Goal: Task Accomplishment & Management: Complete application form

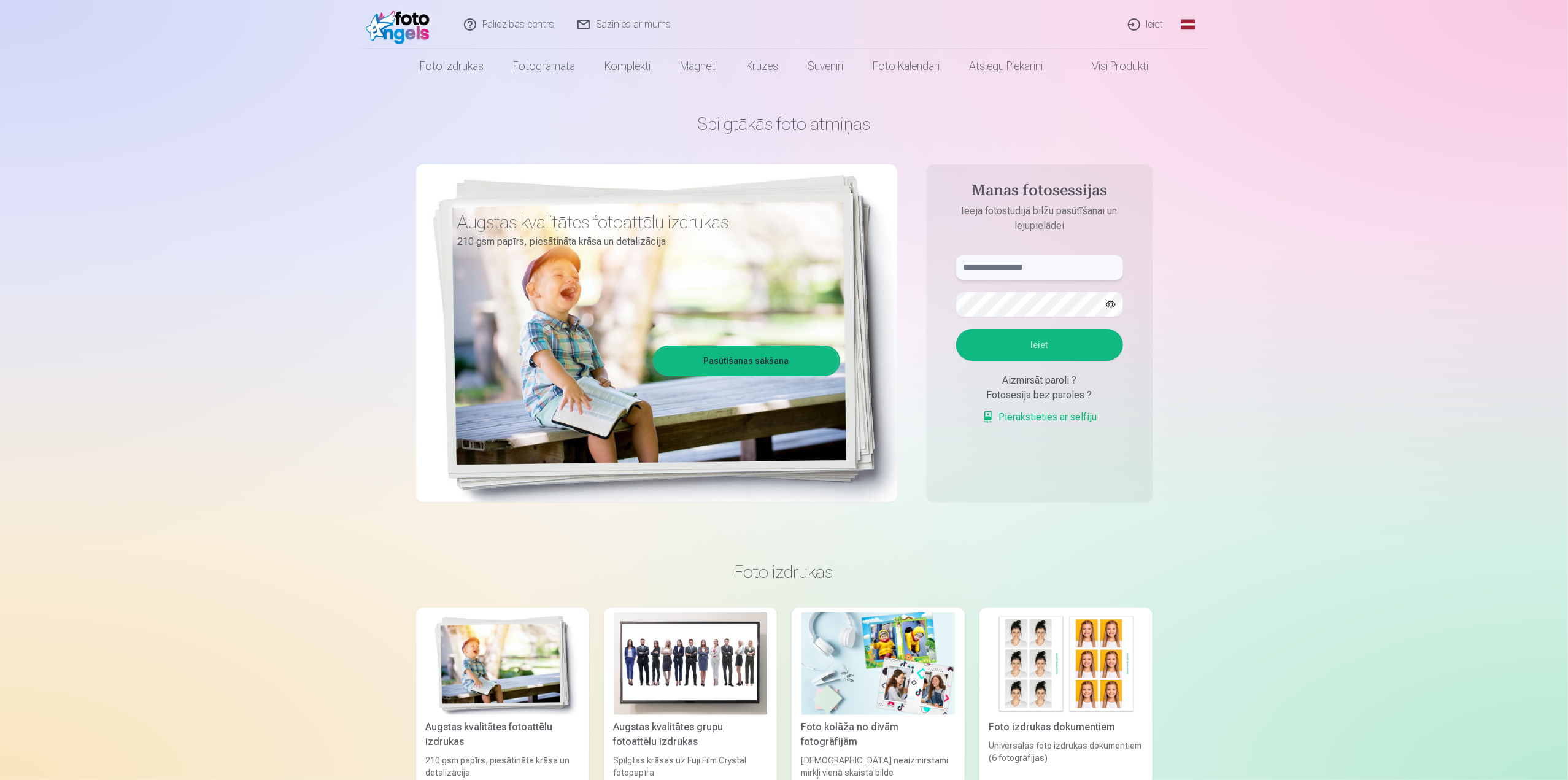
click at [1047, 269] on input "text" at bounding box center [1039, 267] width 167 height 25
type input "**********"
click at [956, 329] on button "Ieiet" at bounding box center [1039, 345] width 167 height 32
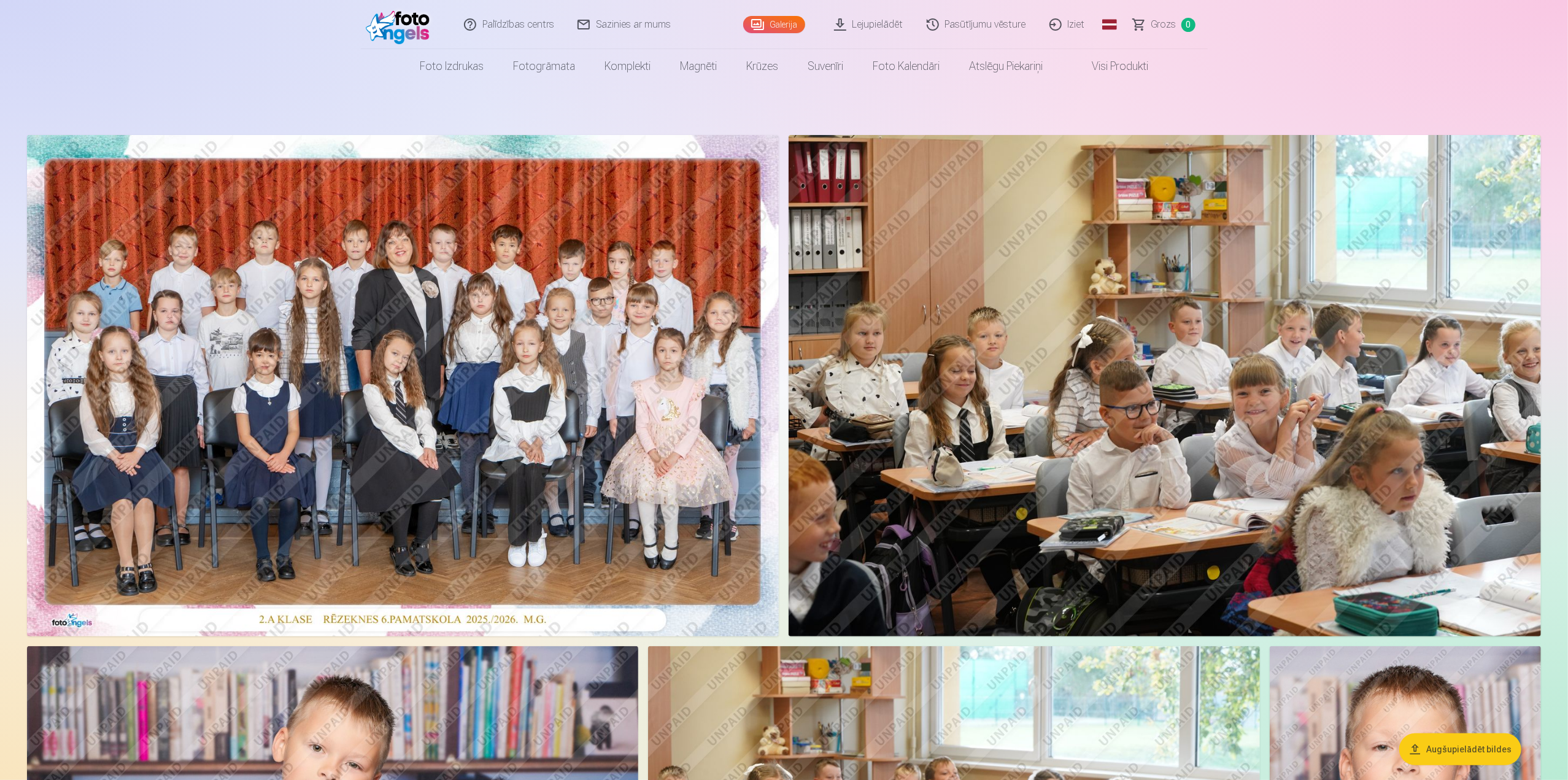
click at [521, 321] on img at bounding box center [402, 385] width 752 height 501
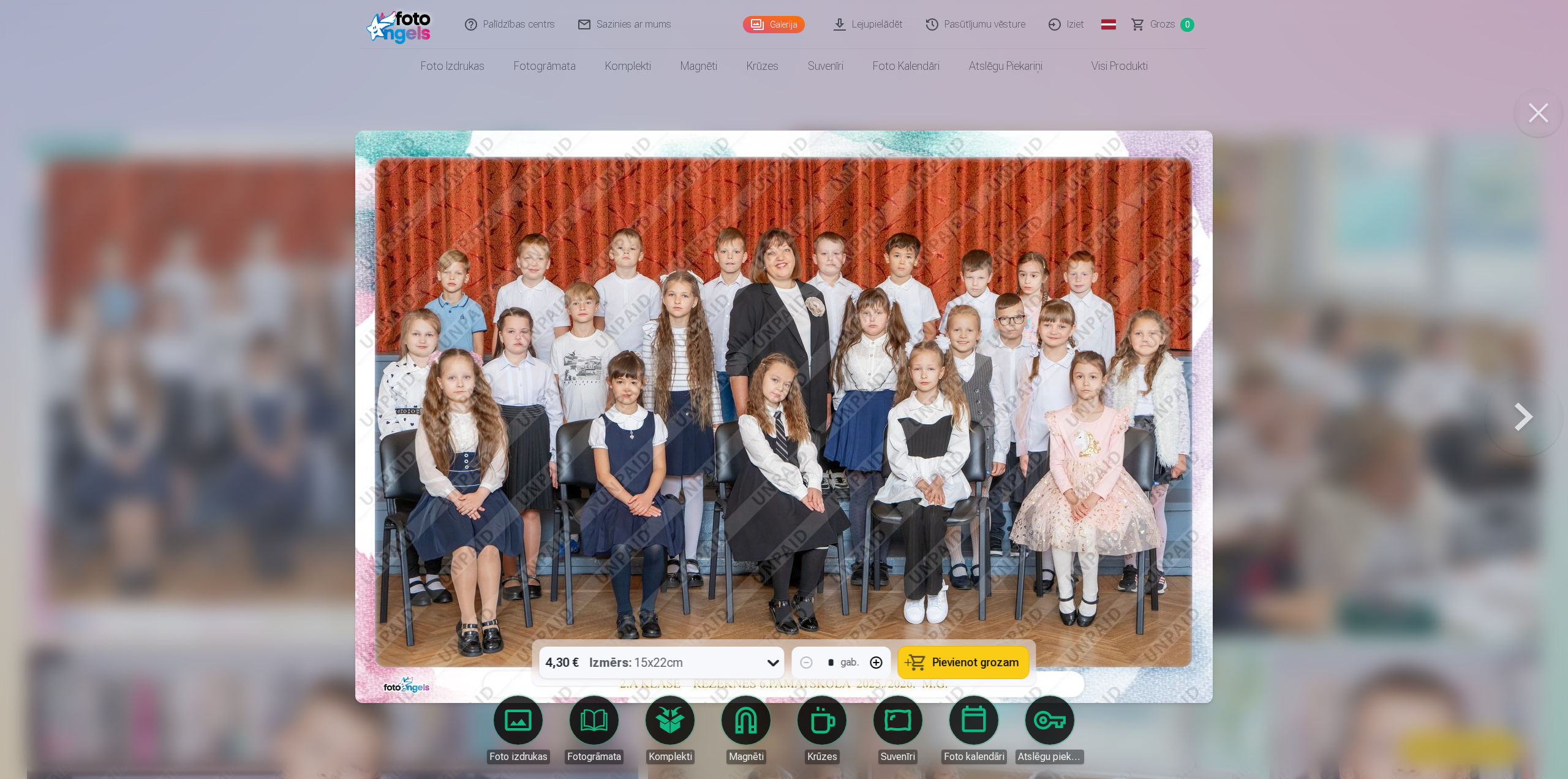
click at [1529, 426] on button at bounding box center [1524, 416] width 79 height 421
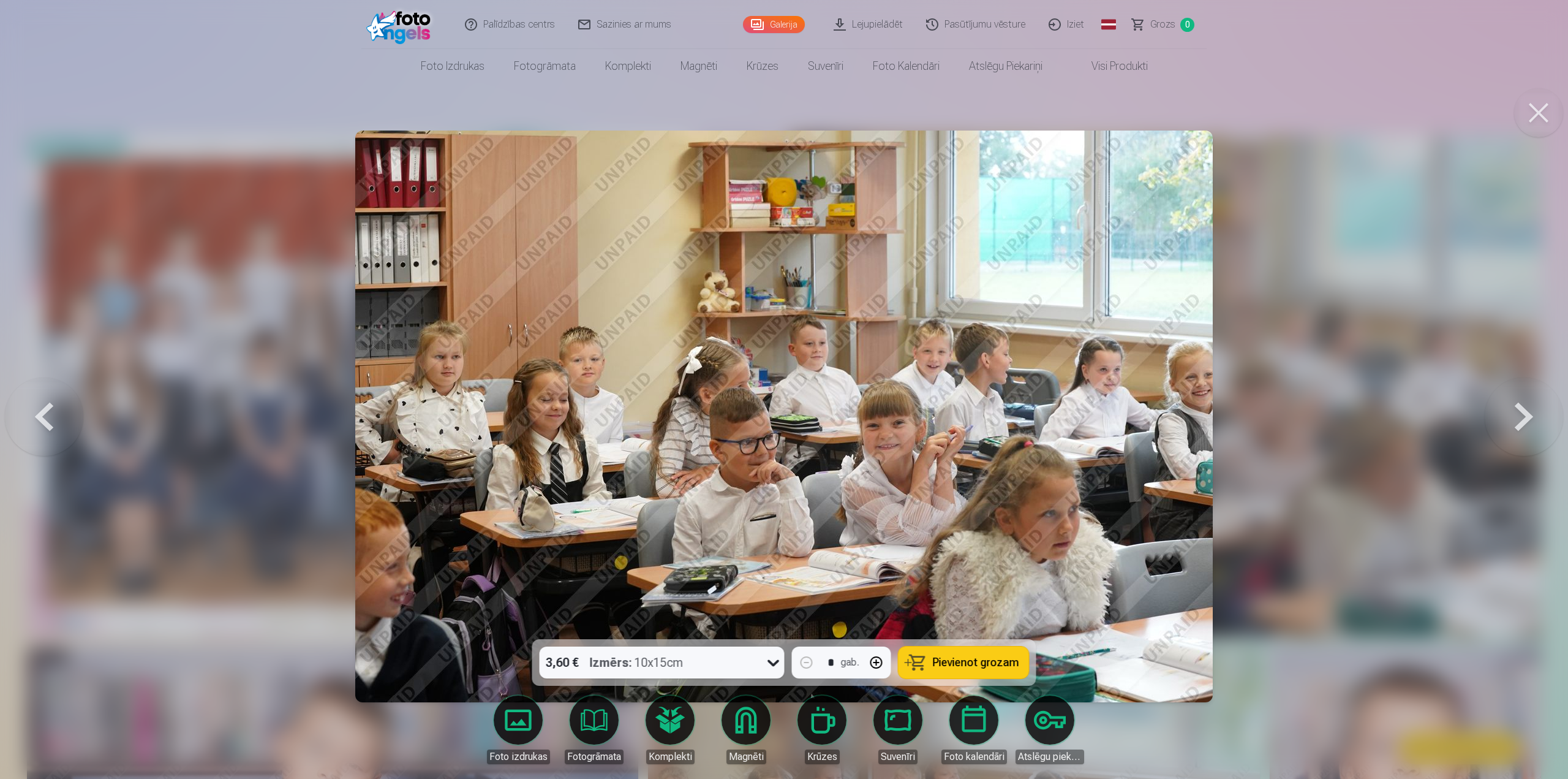
click at [1529, 426] on button at bounding box center [1524, 416] width 79 height 421
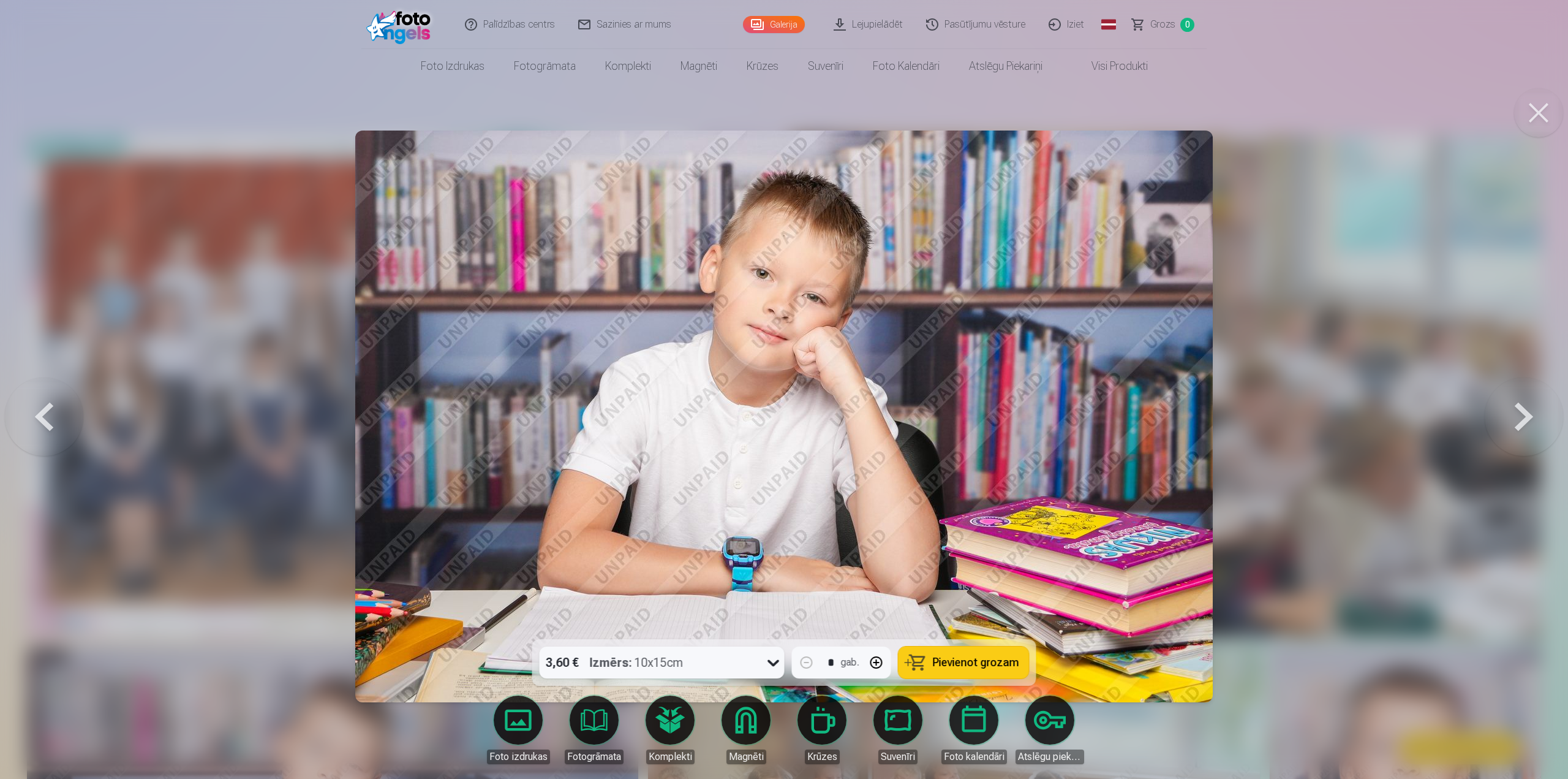
click at [1529, 426] on button at bounding box center [1524, 416] width 79 height 421
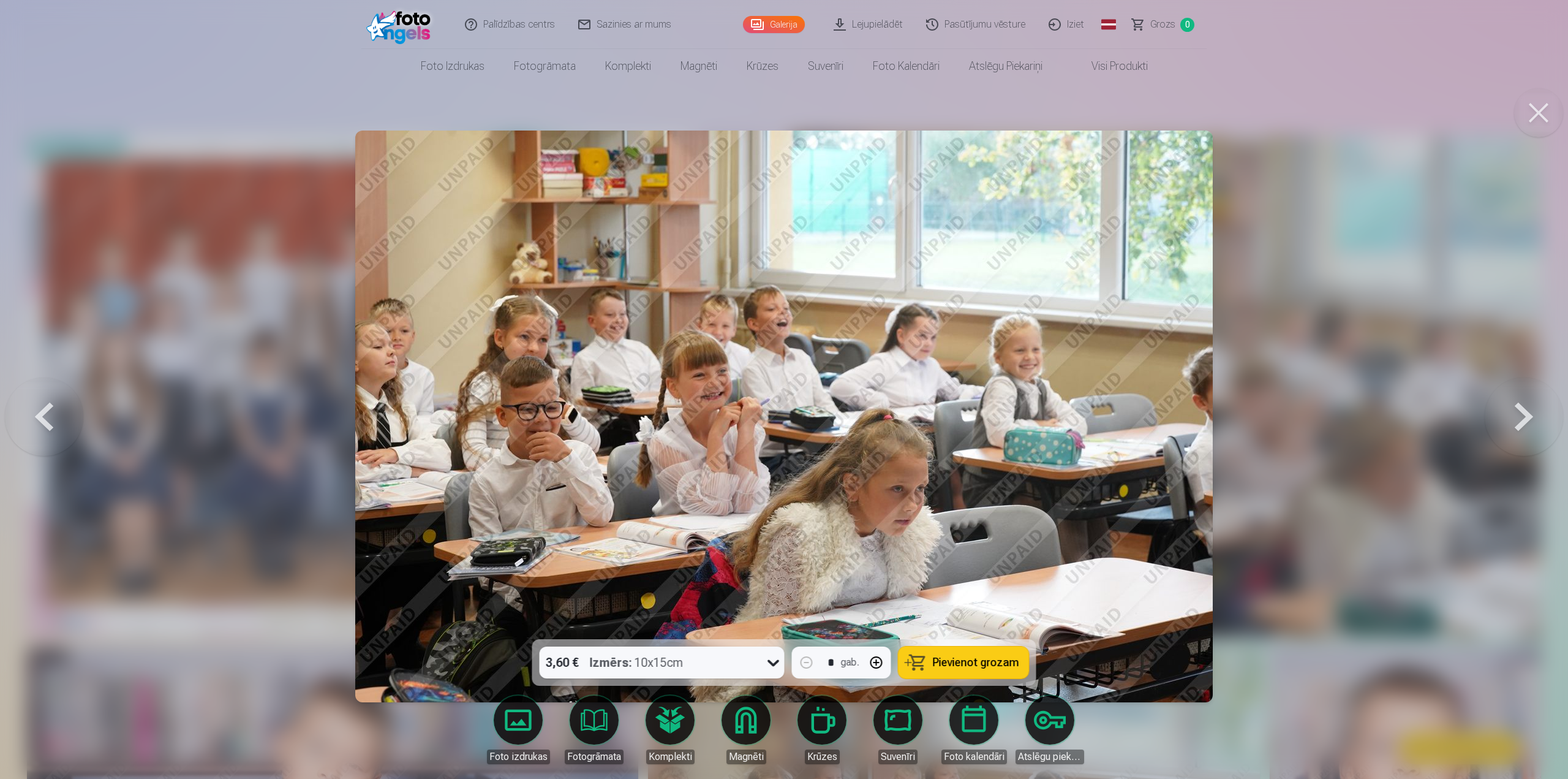
click at [1529, 426] on button at bounding box center [1524, 416] width 79 height 421
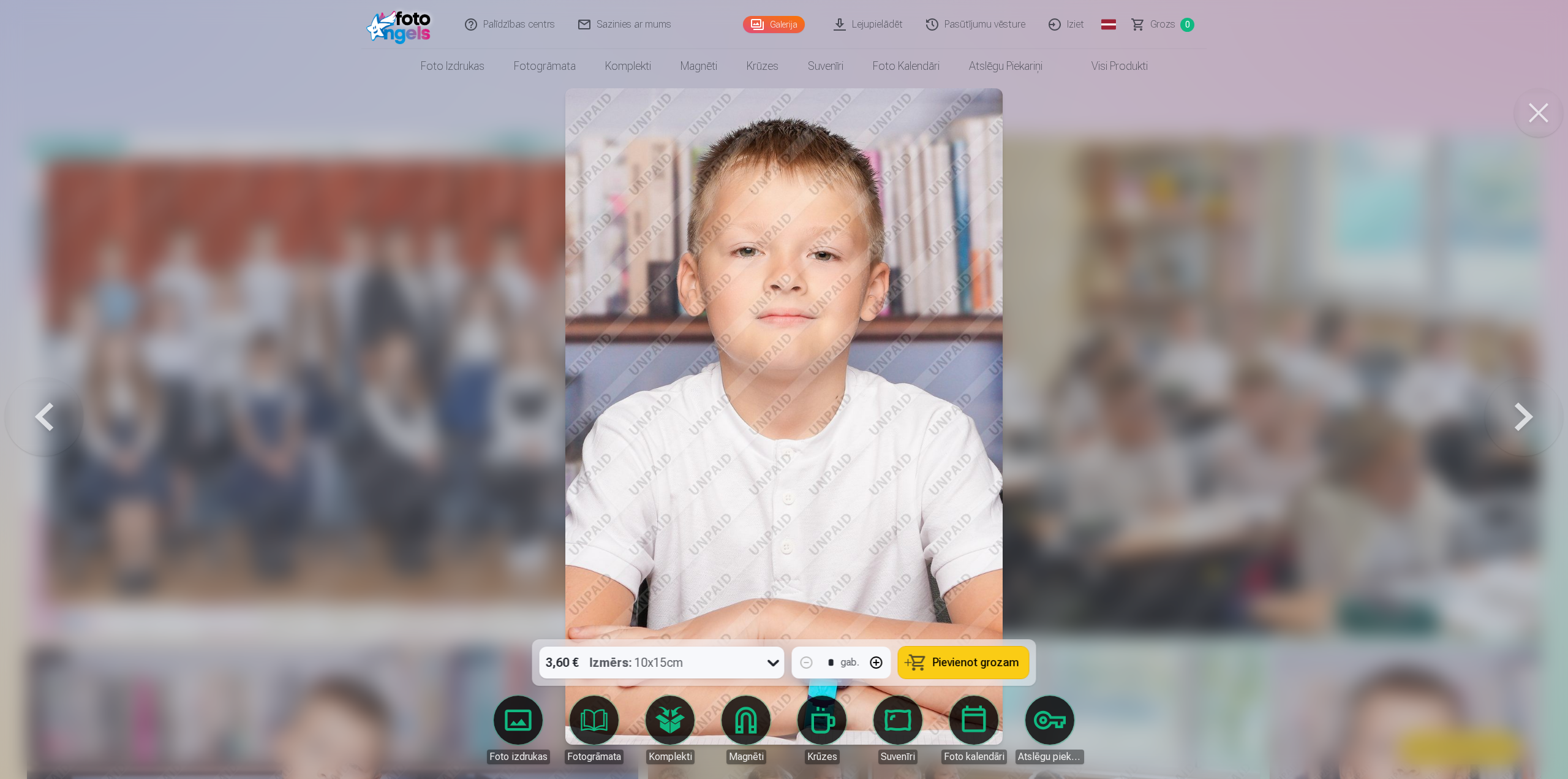
click at [1529, 426] on button at bounding box center [1524, 416] width 79 height 421
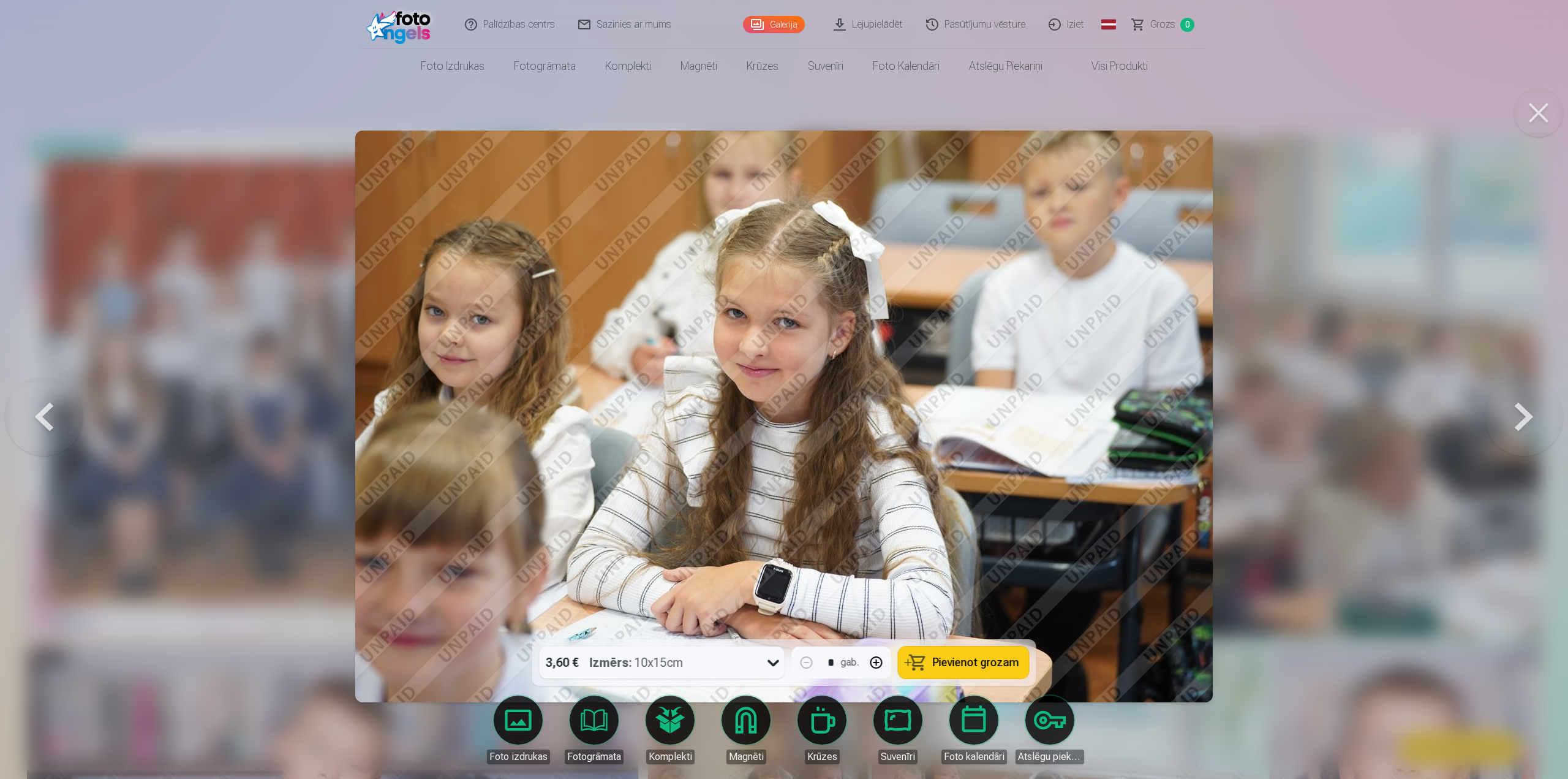
click at [1529, 426] on button at bounding box center [1524, 416] width 79 height 421
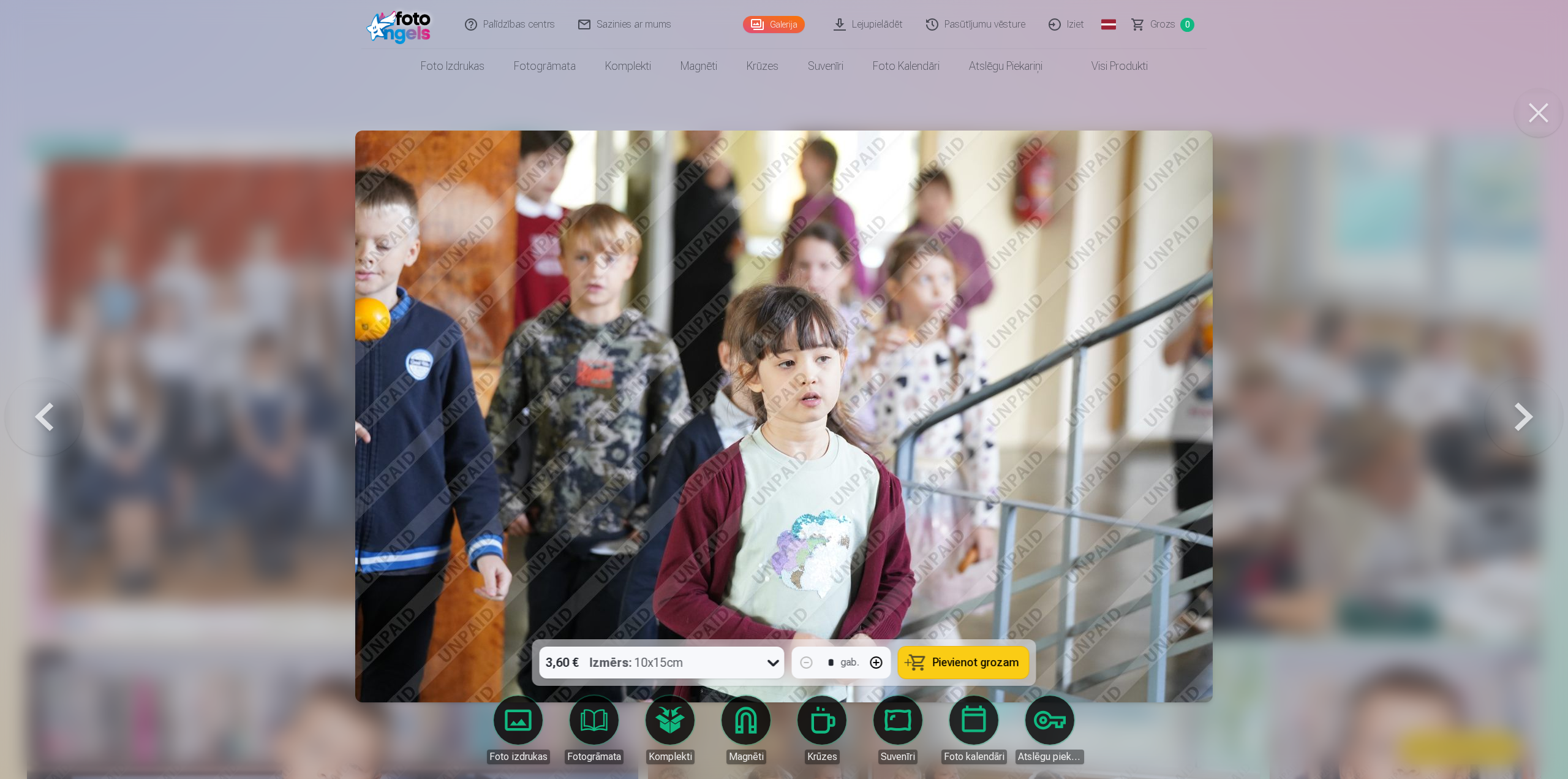
click at [1529, 426] on button at bounding box center [1524, 416] width 79 height 421
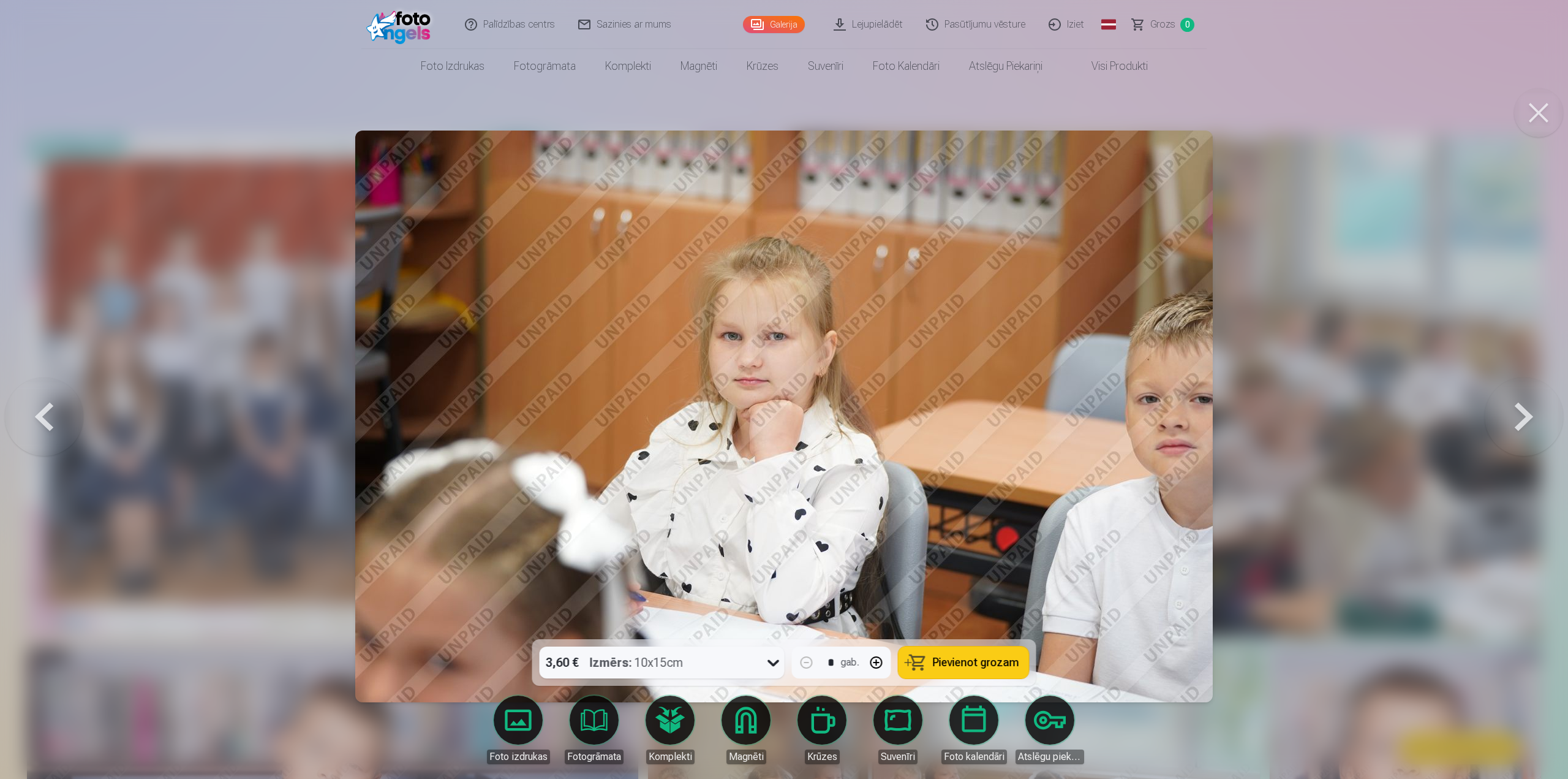
click at [1529, 426] on button at bounding box center [1524, 416] width 79 height 421
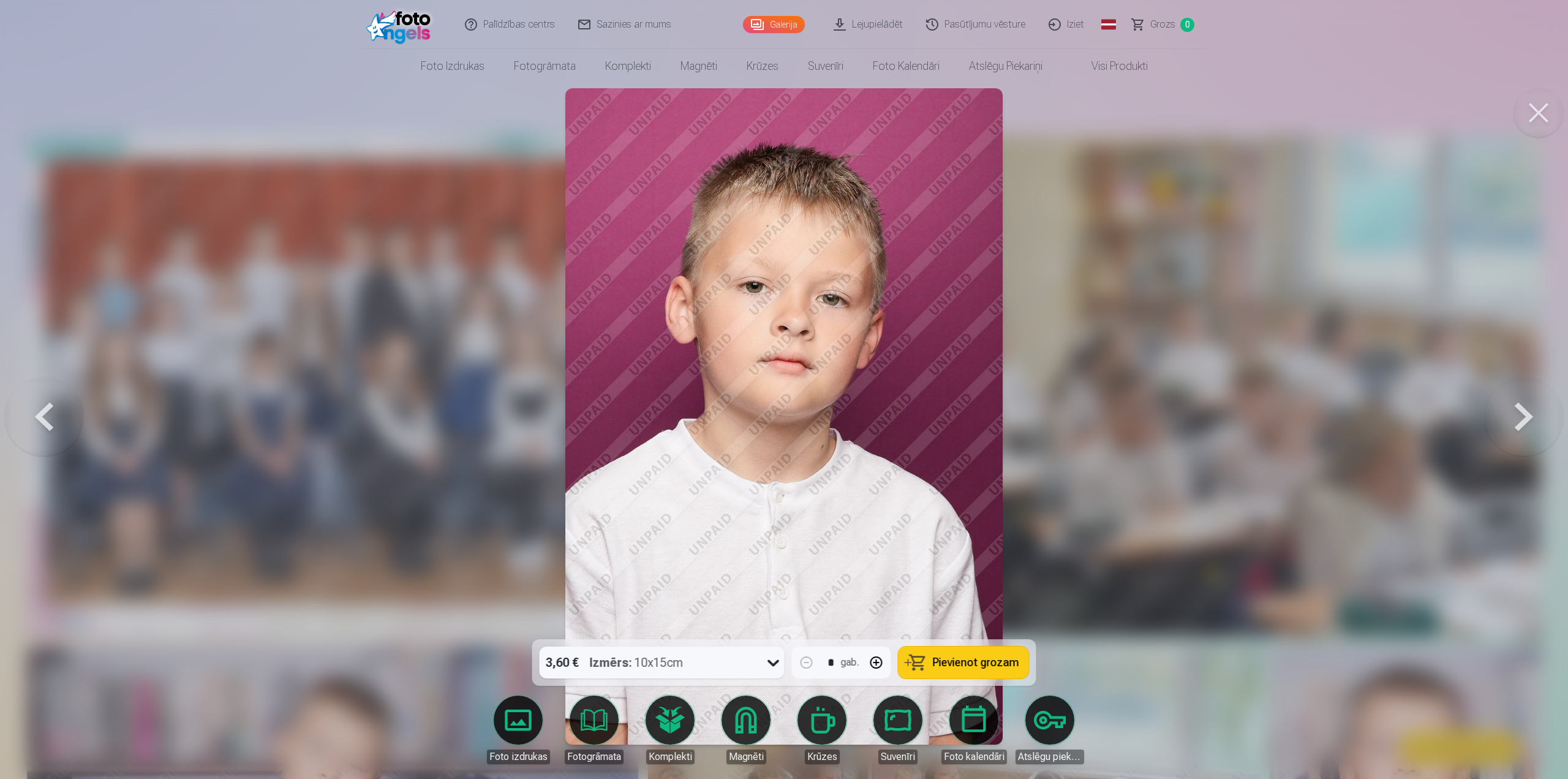
click at [1529, 426] on button at bounding box center [1524, 416] width 79 height 421
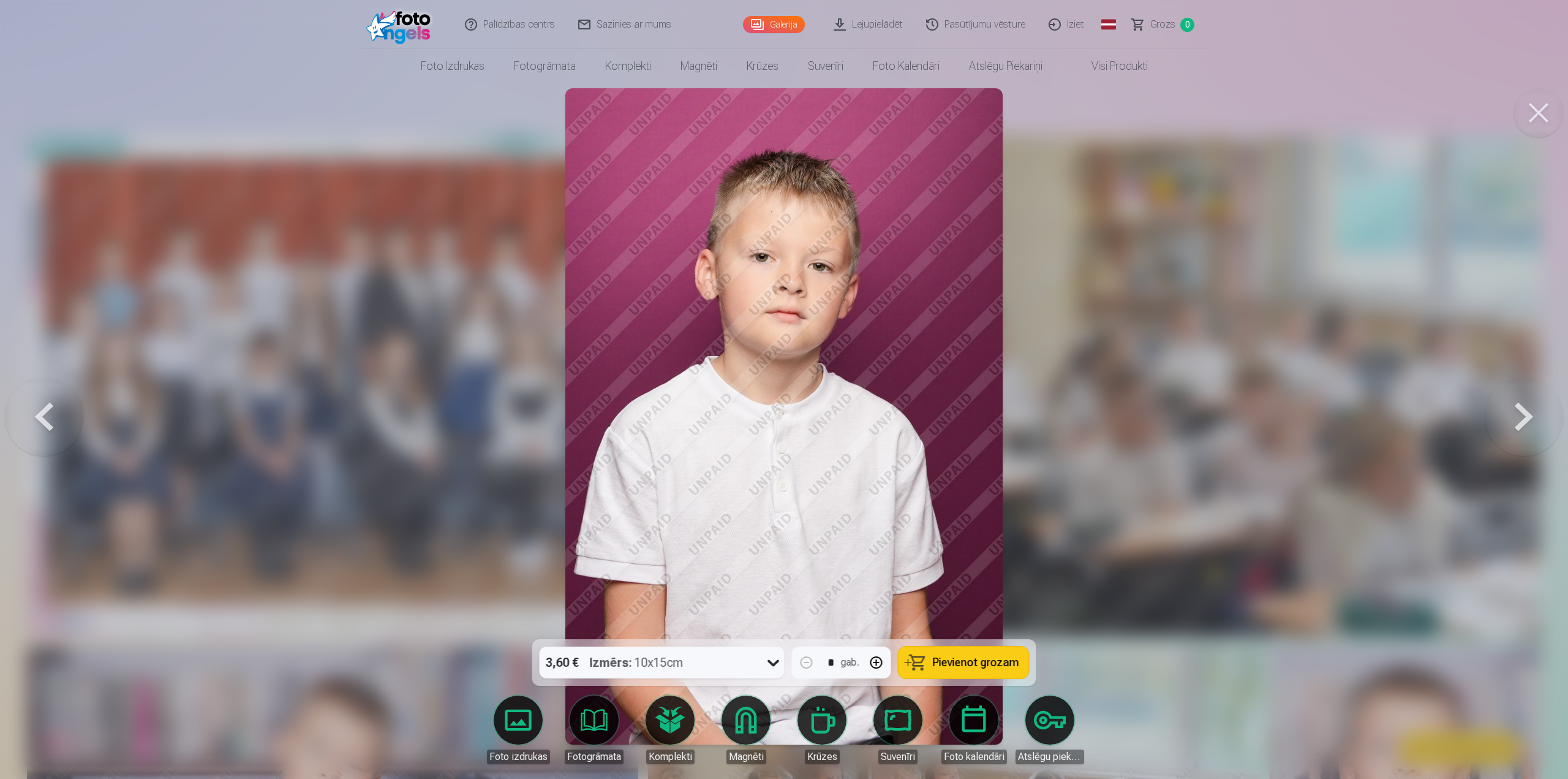
click at [1529, 426] on button at bounding box center [1524, 416] width 79 height 421
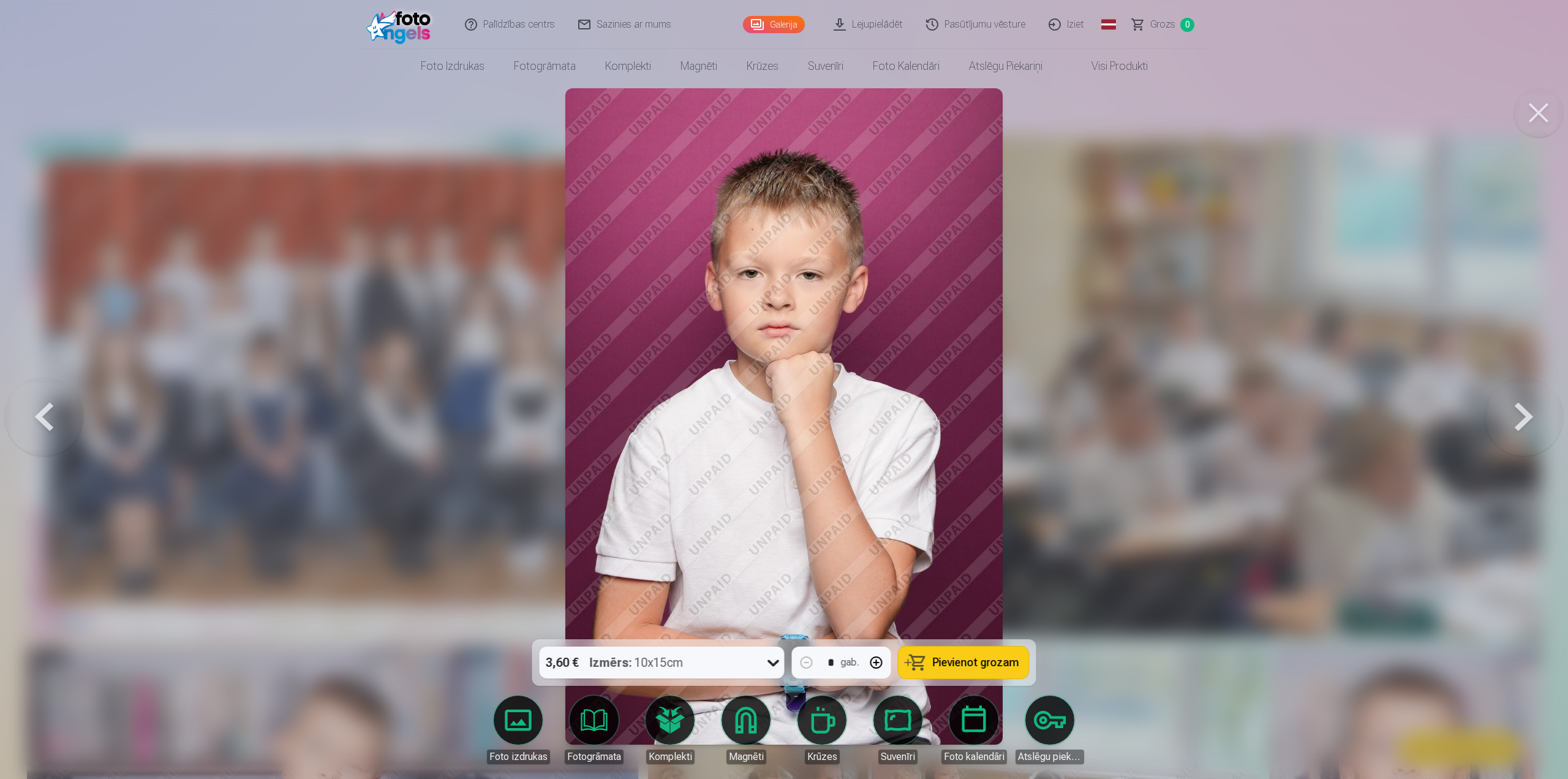
click at [1529, 426] on button at bounding box center [1524, 416] width 79 height 421
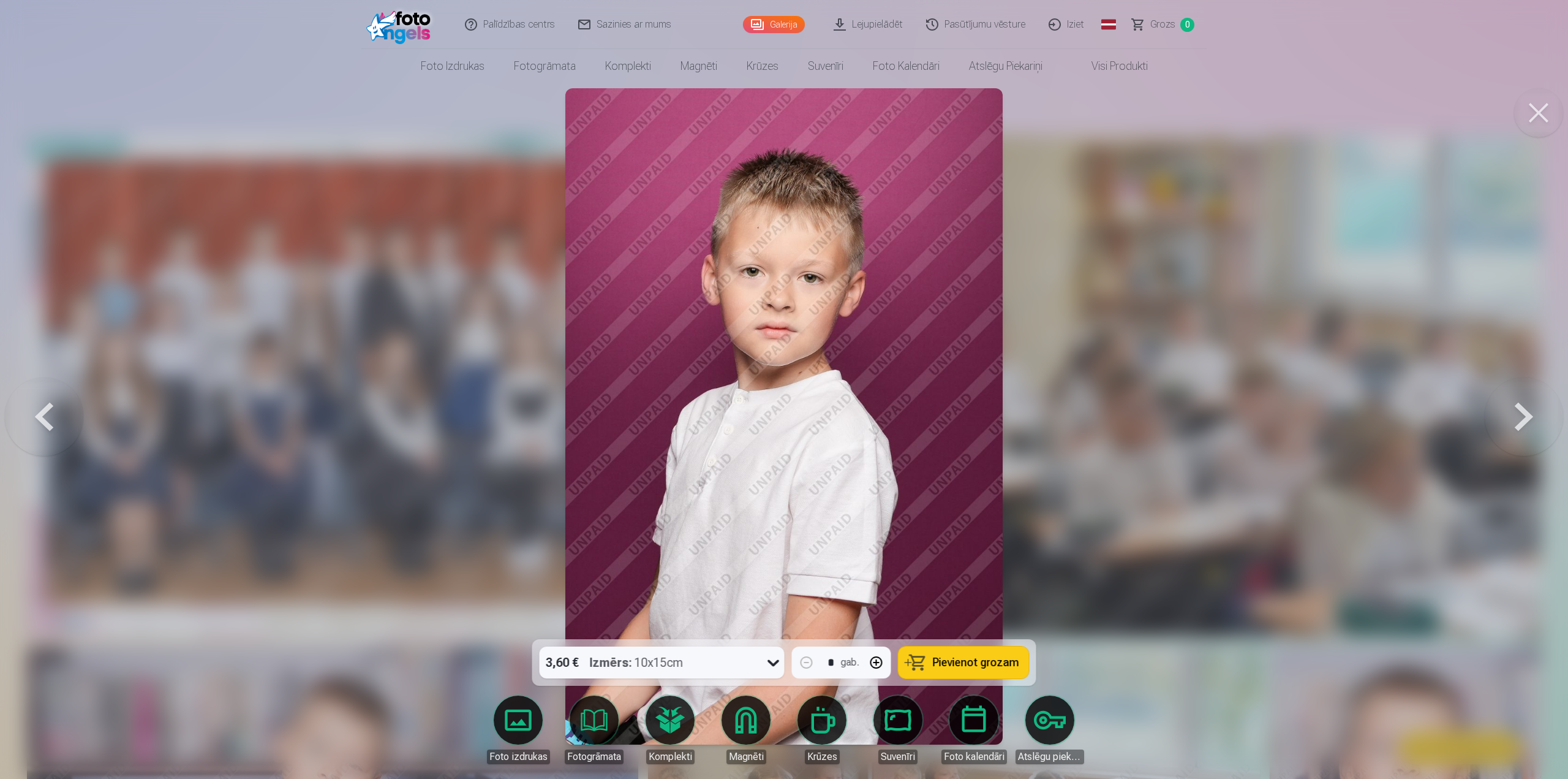
click at [1529, 426] on button at bounding box center [1524, 416] width 79 height 421
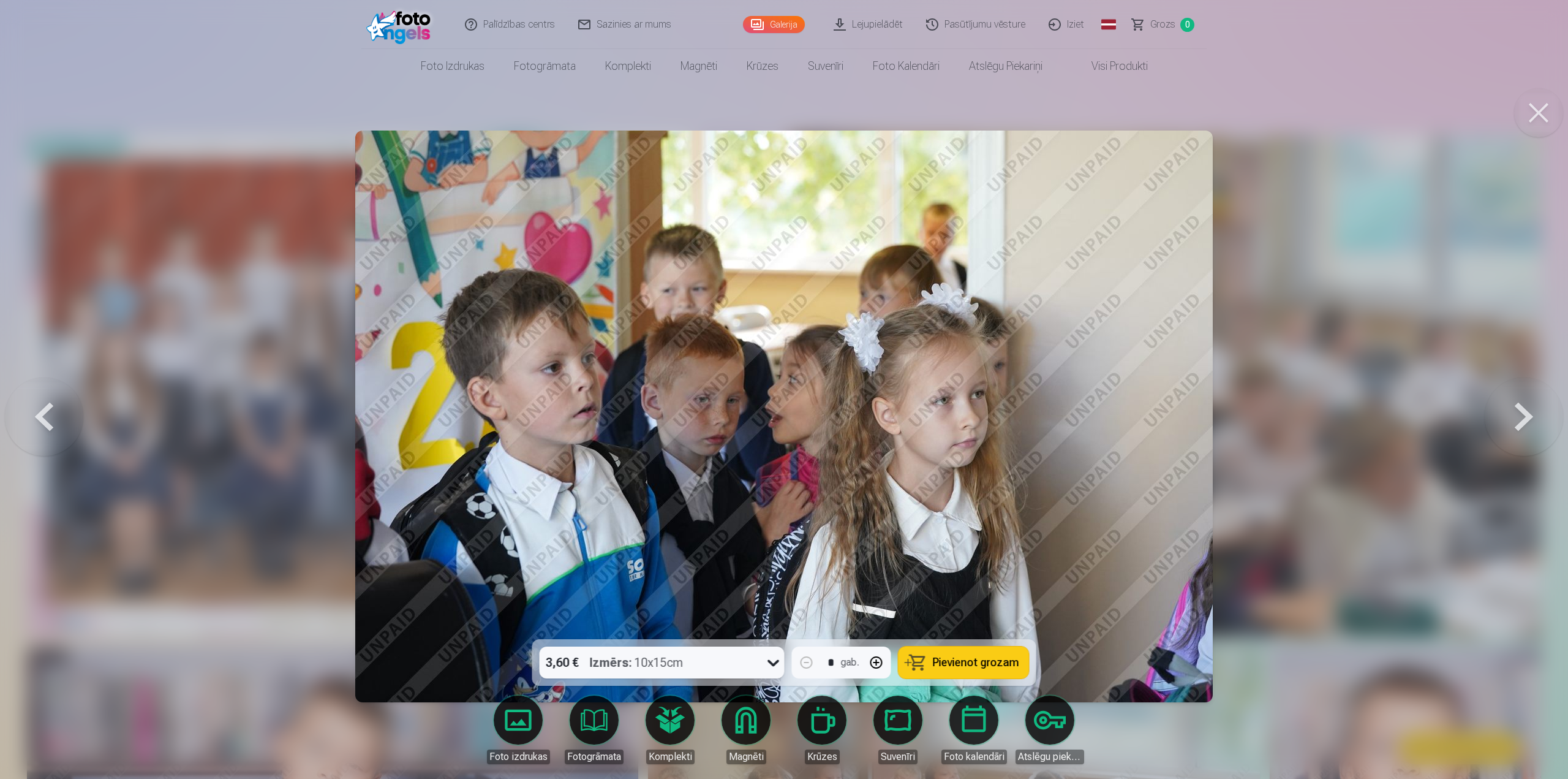
click at [1529, 426] on button at bounding box center [1524, 416] width 79 height 421
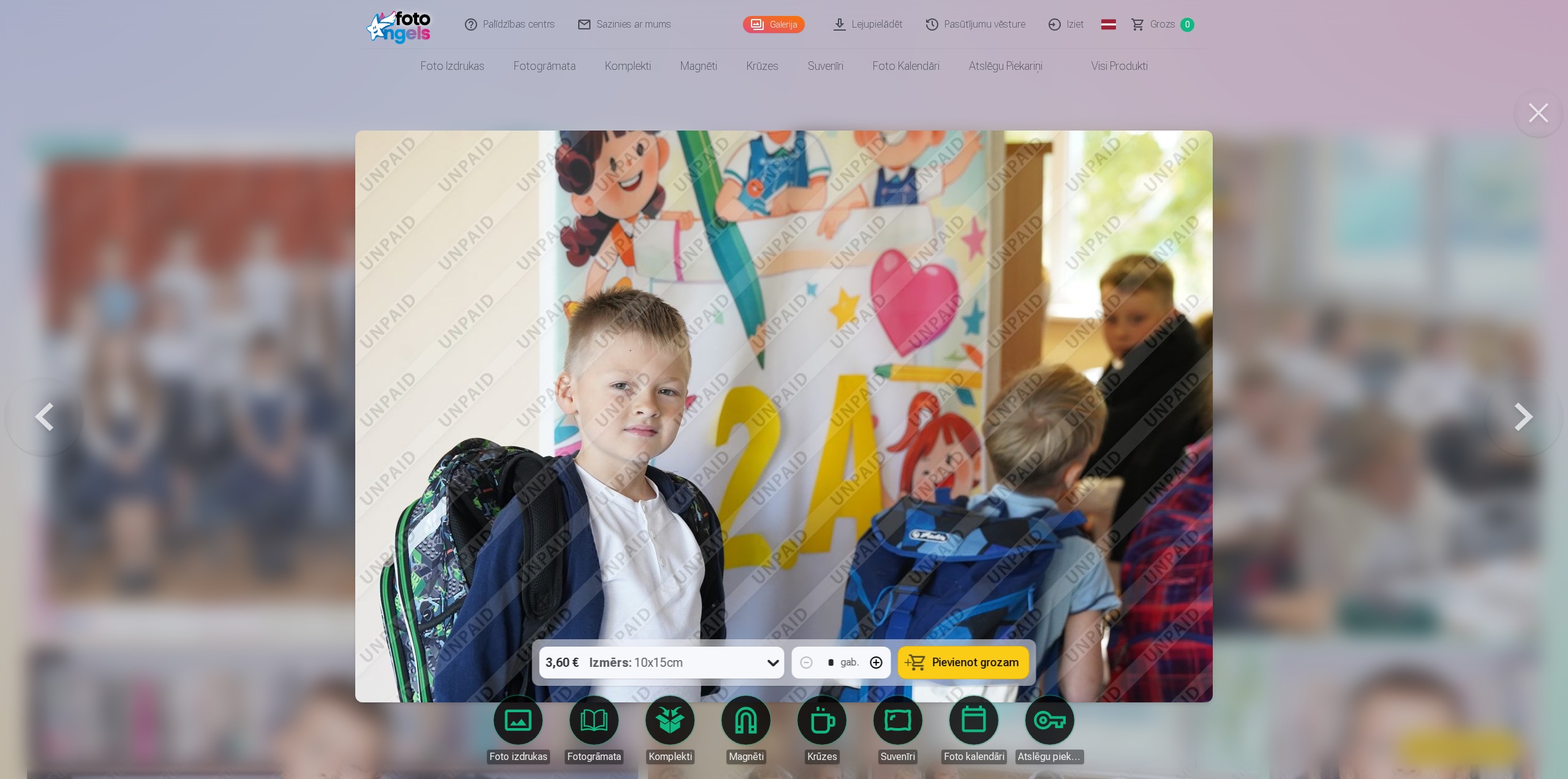
click at [1529, 426] on button at bounding box center [1524, 416] width 79 height 421
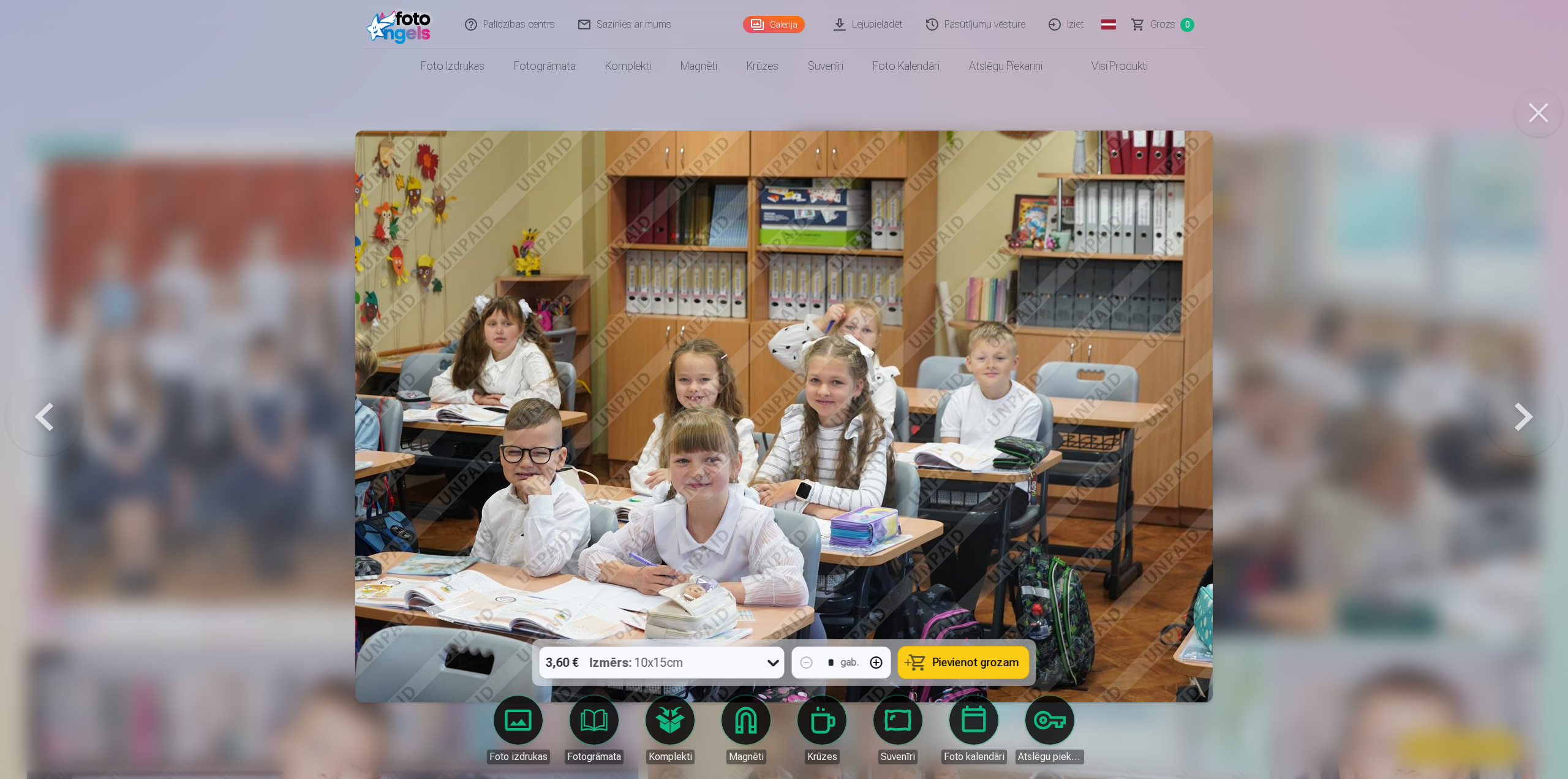
click at [1529, 426] on button at bounding box center [1524, 416] width 79 height 421
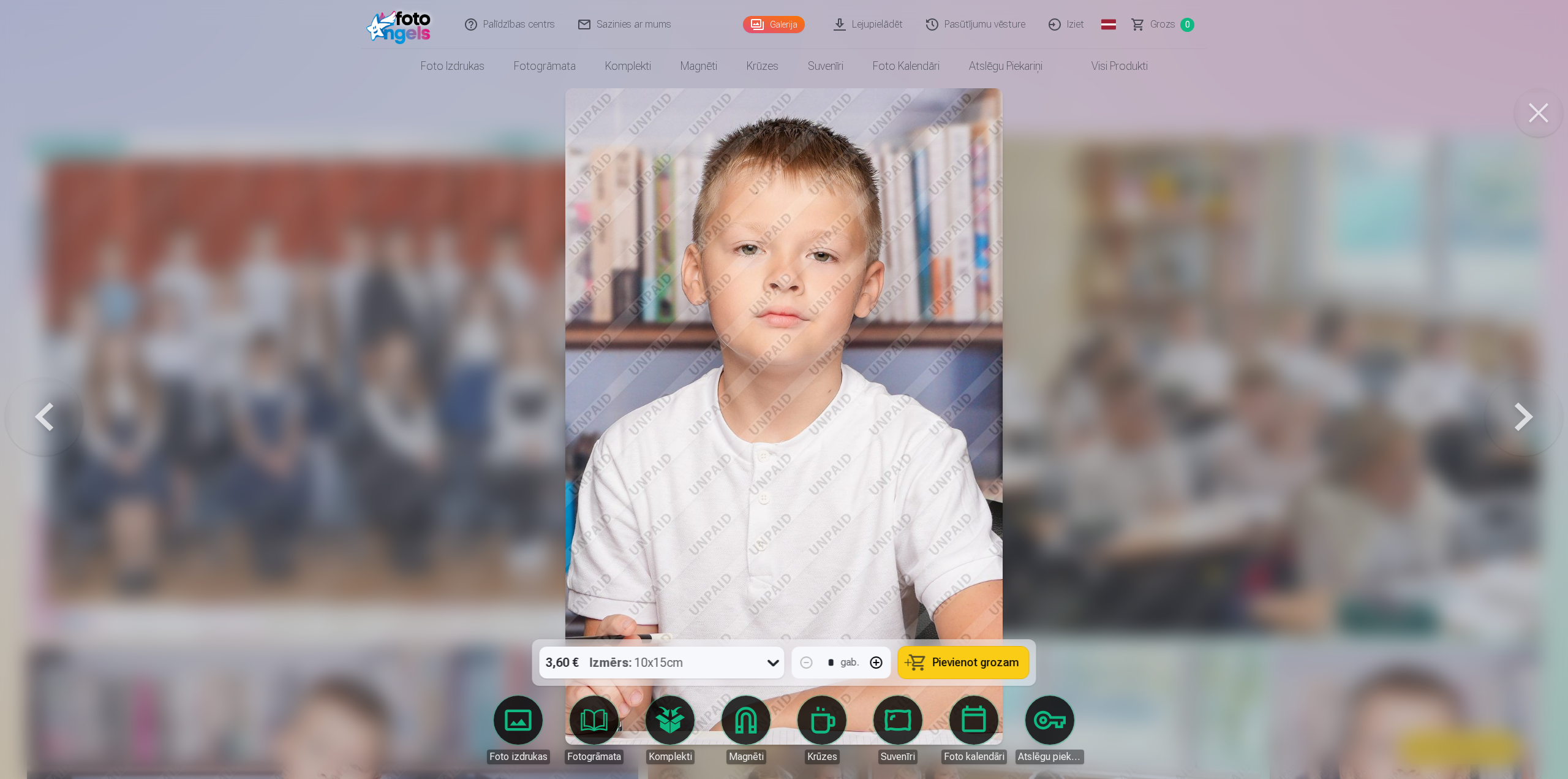
click at [1529, 426] on button at bounding box center [1524, 416] width 79 height 421
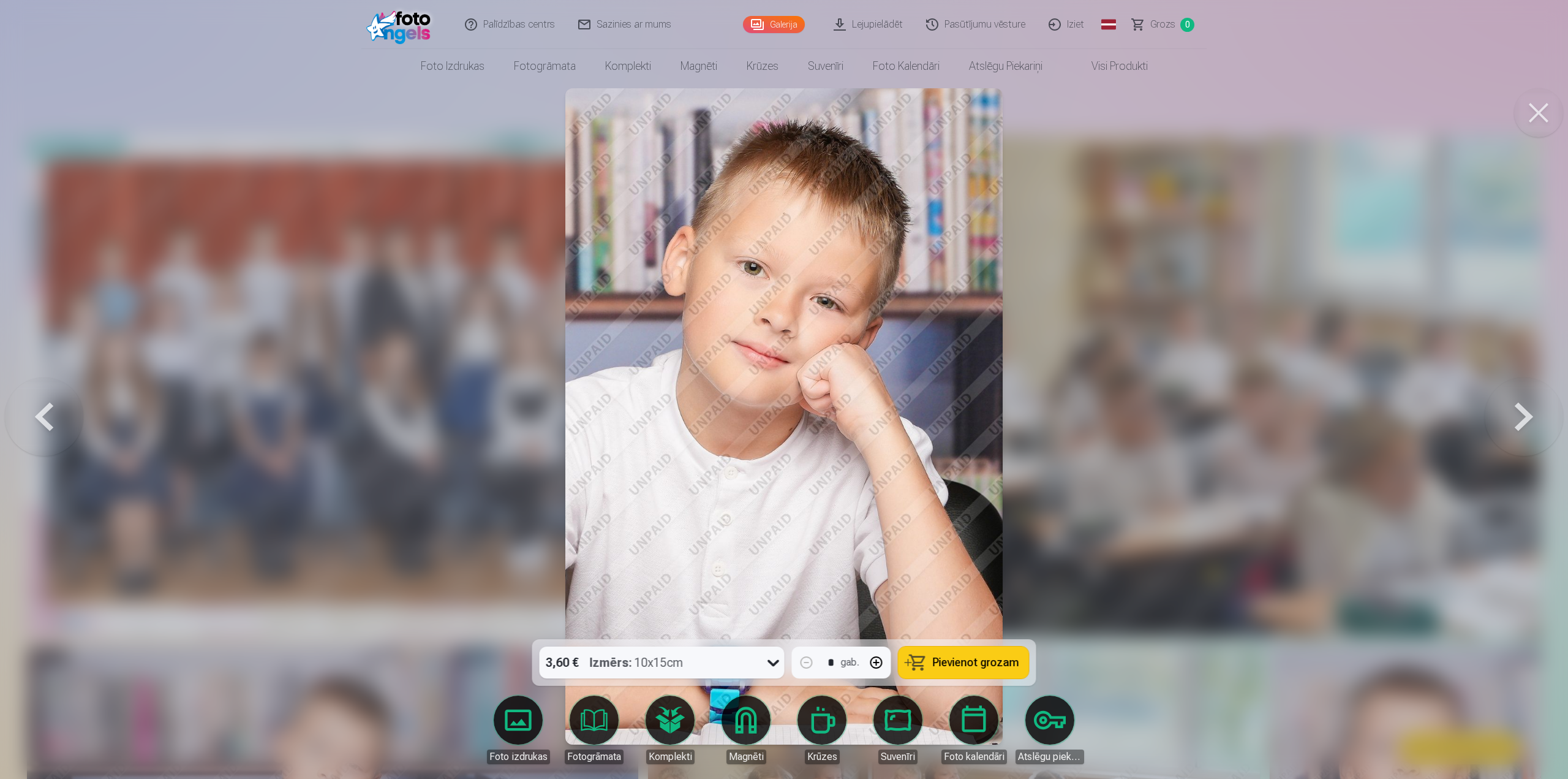
click at [1529, 426] on button at bounding box center [1524, 416] width 79 height 421
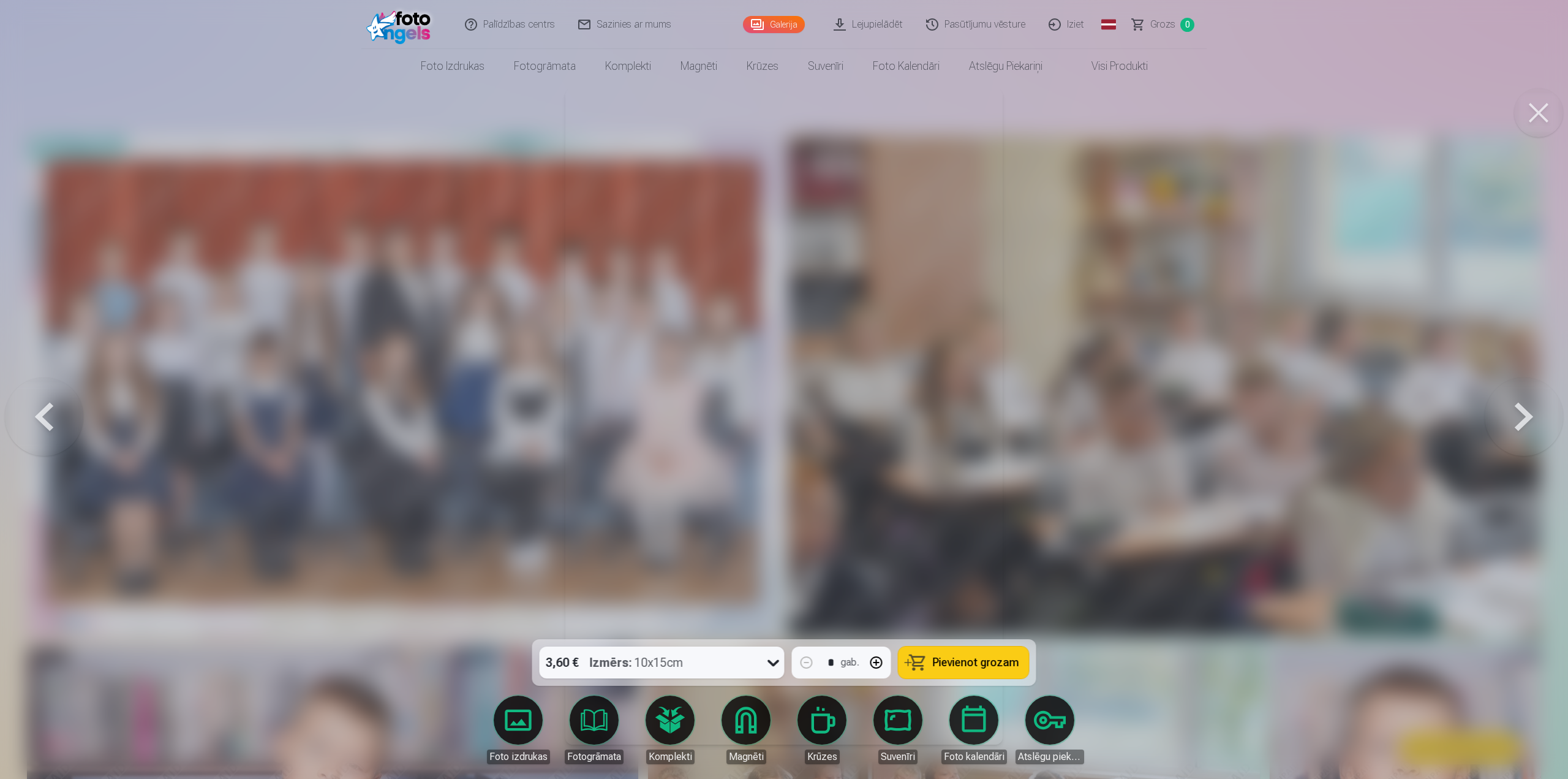
click at [1529, 426] on button at bounding box center [1524, 416] width 79 height 421
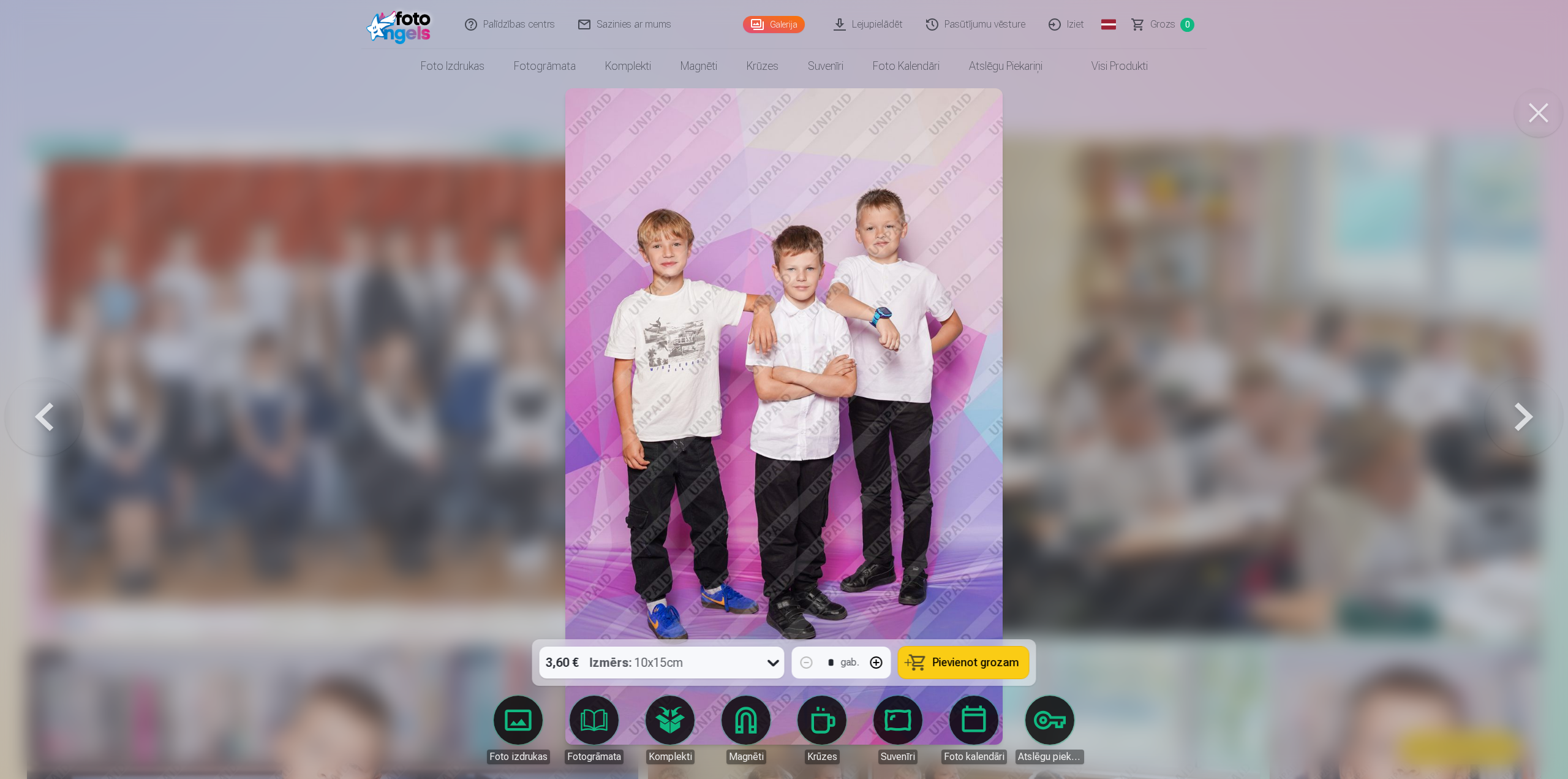
click at [1529, 426] on button at bounding box center [1524, 416] width 79 height 421
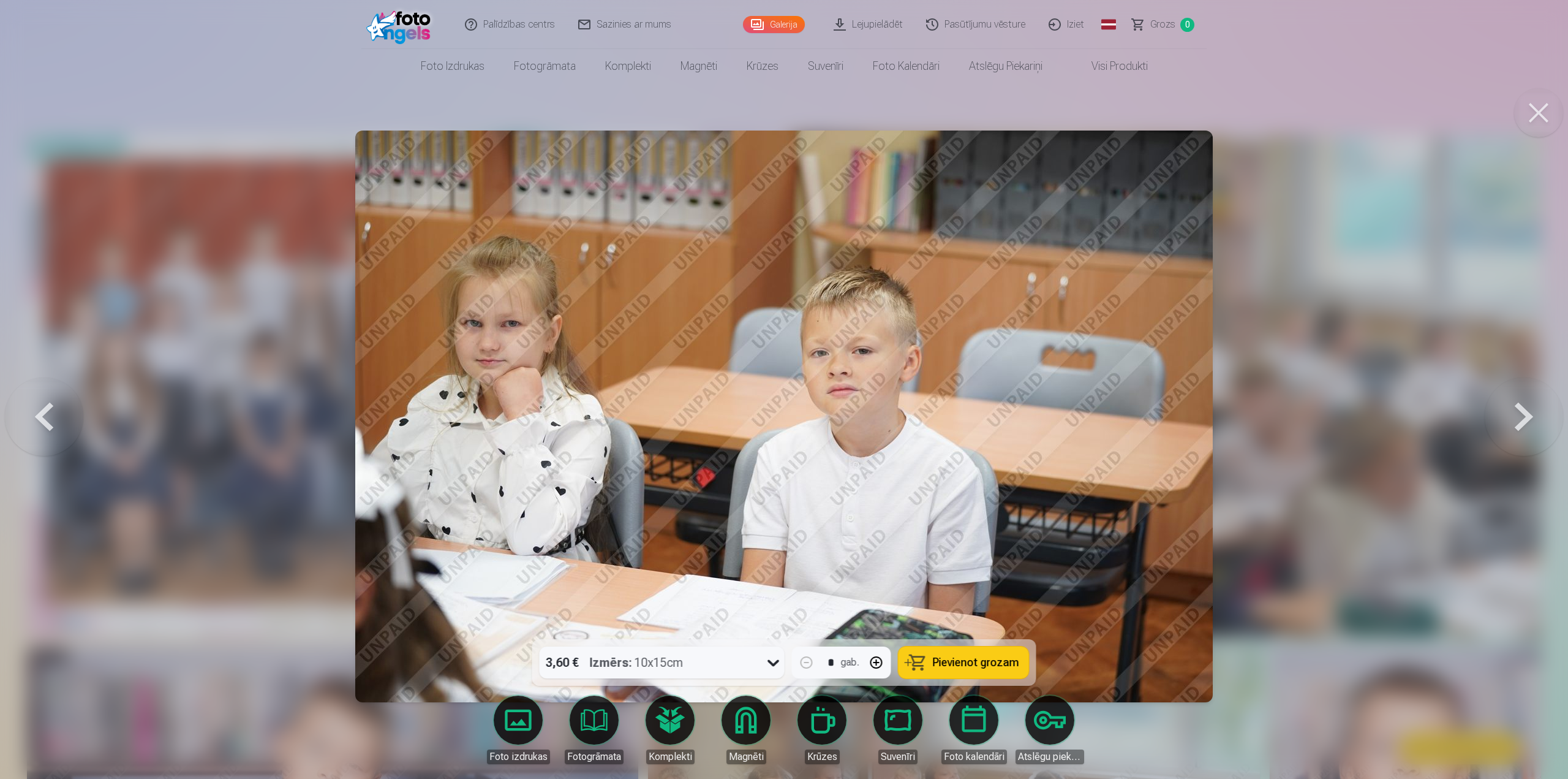
click at [1529, 426] on button at bounding box center [1524, 416] width 79 height 421
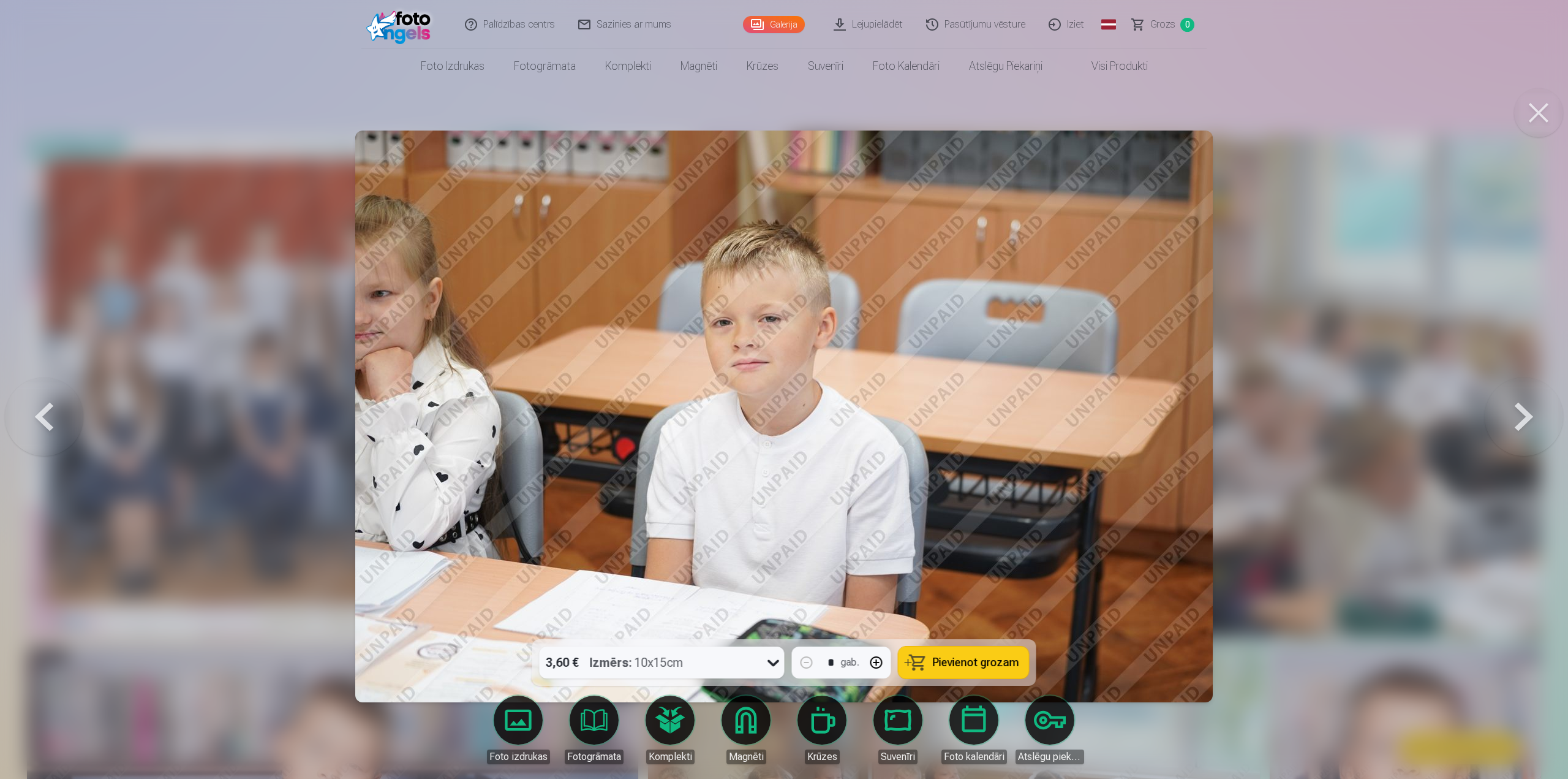
click at [1529, 426] on button at bounding box center [1524, 416] width 79 height 421
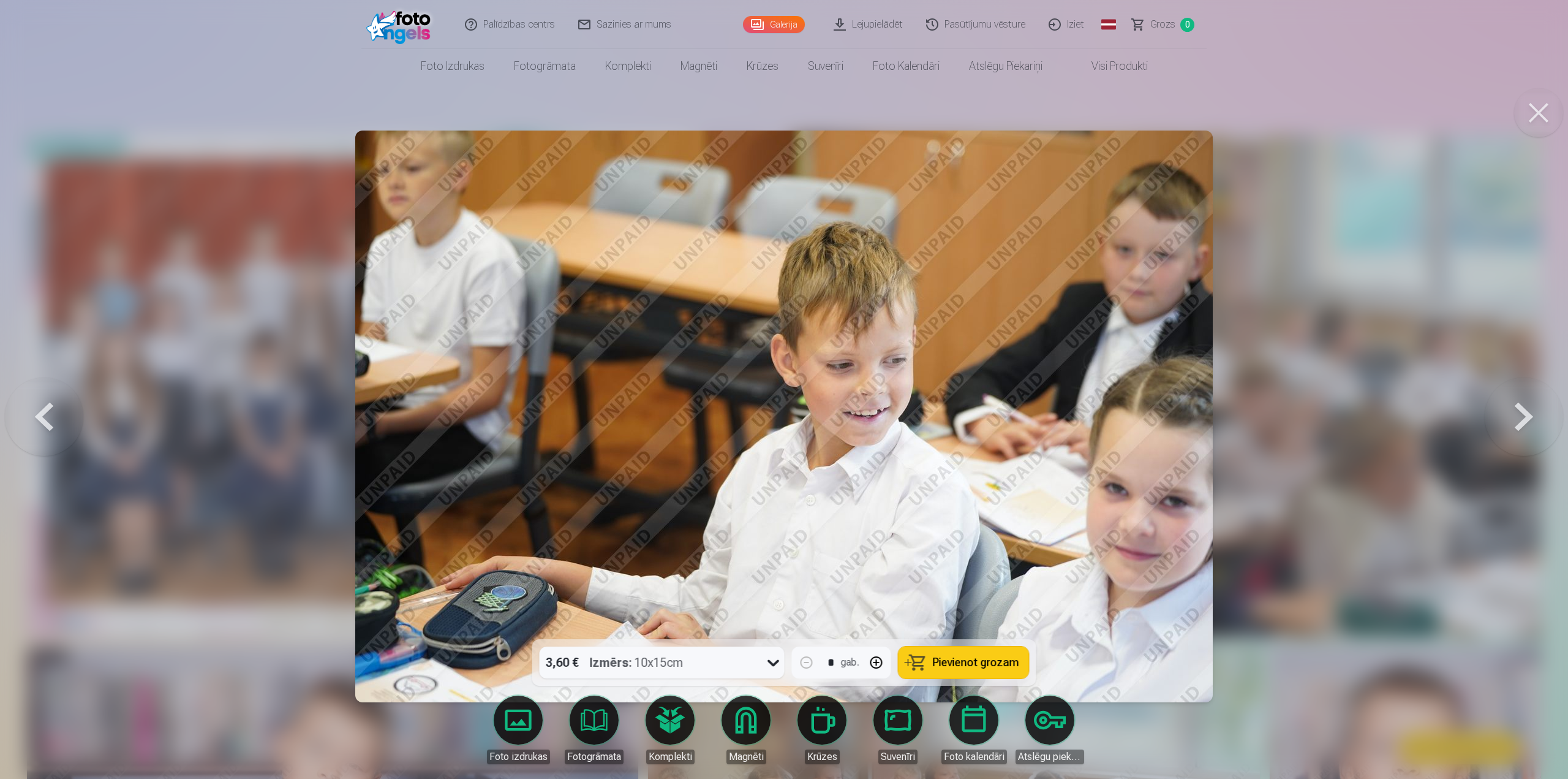
click at [1529, 426] on button at bounding box center [1524, 416] width 79 height 421
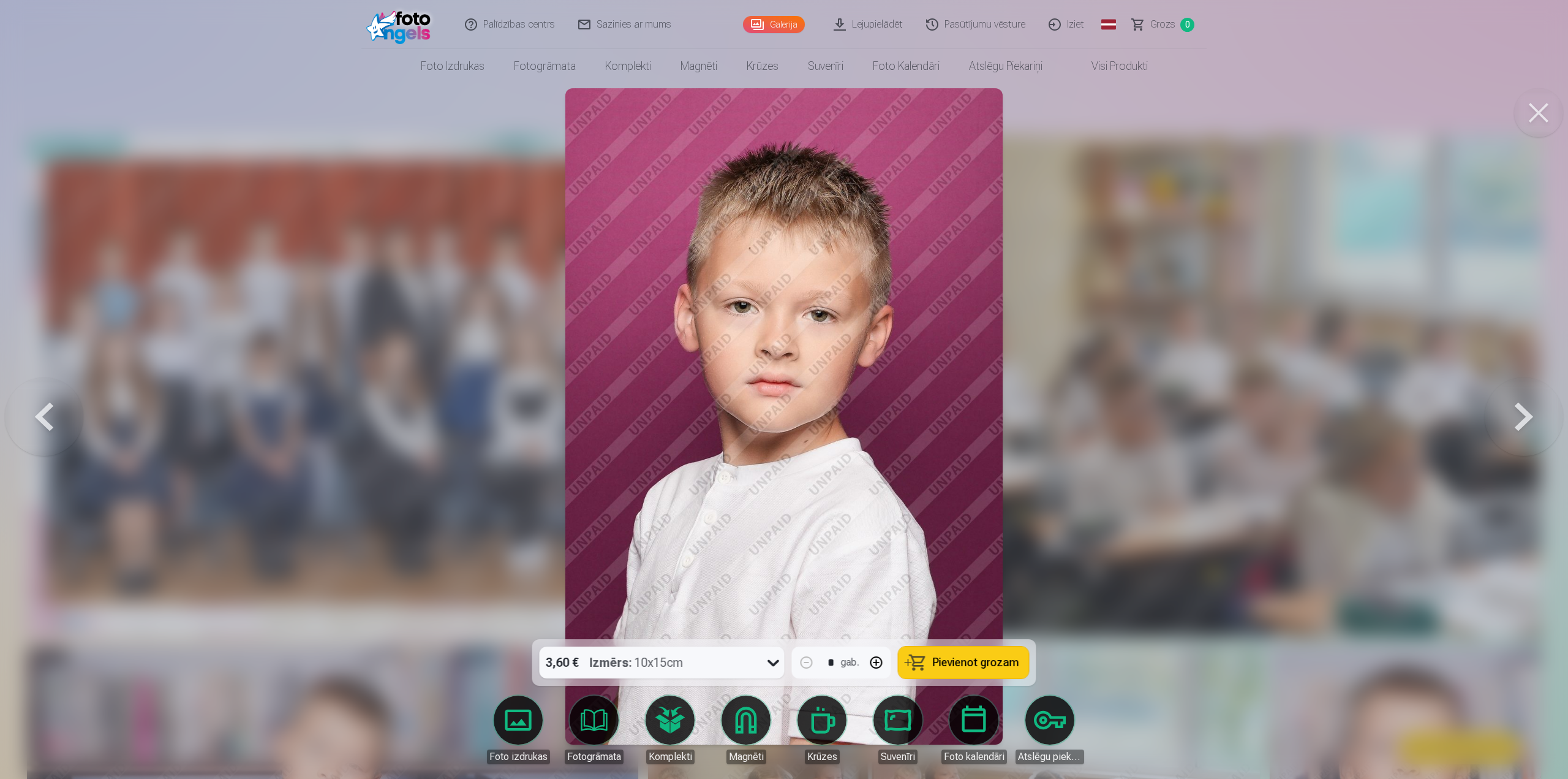
click at [1529, 426] on button at bounding box center [1524, 416] width 79 height 421
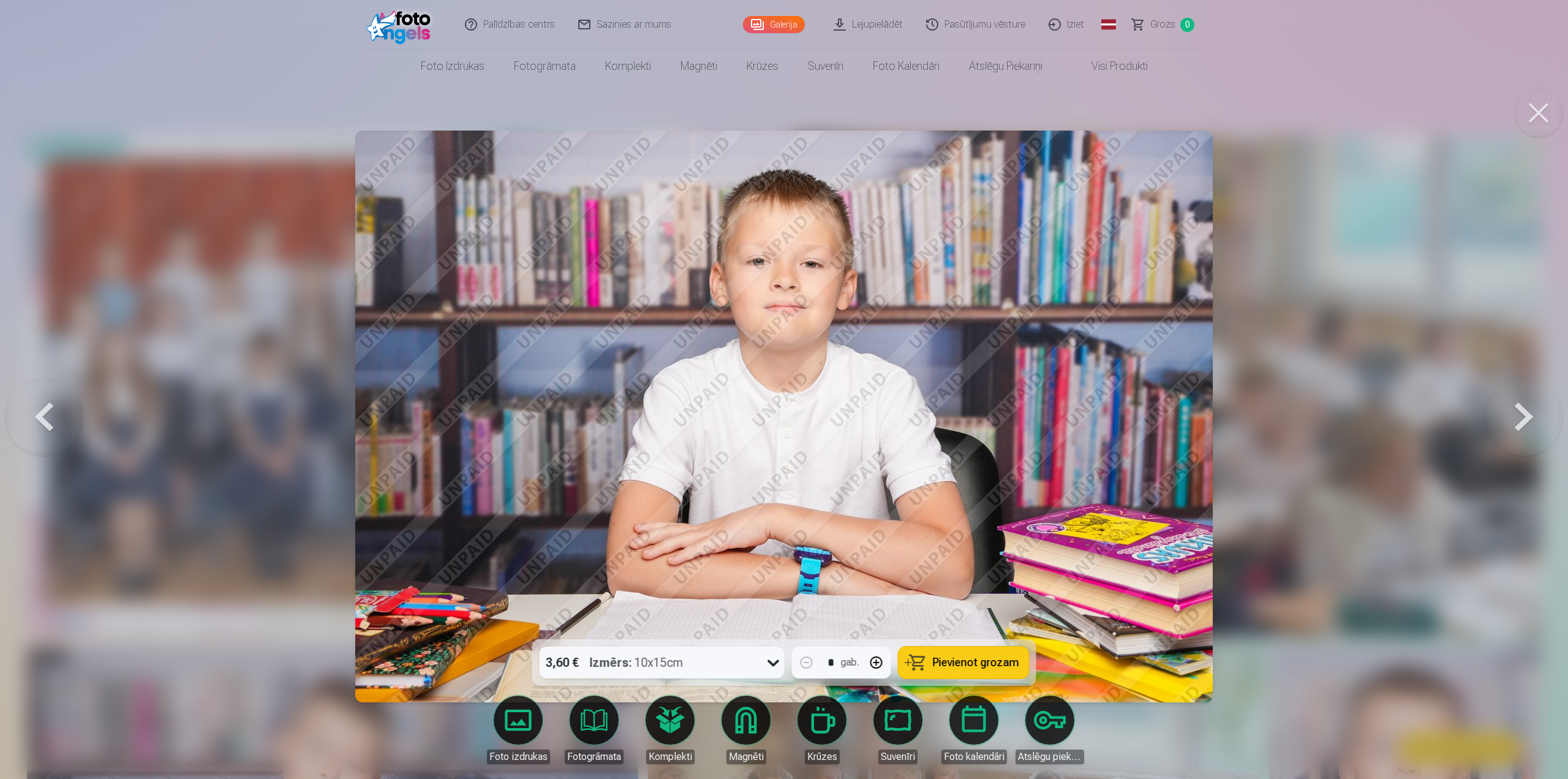
click at [1529, 426] on button at bounding box center [1524, 416] width 79 height 421
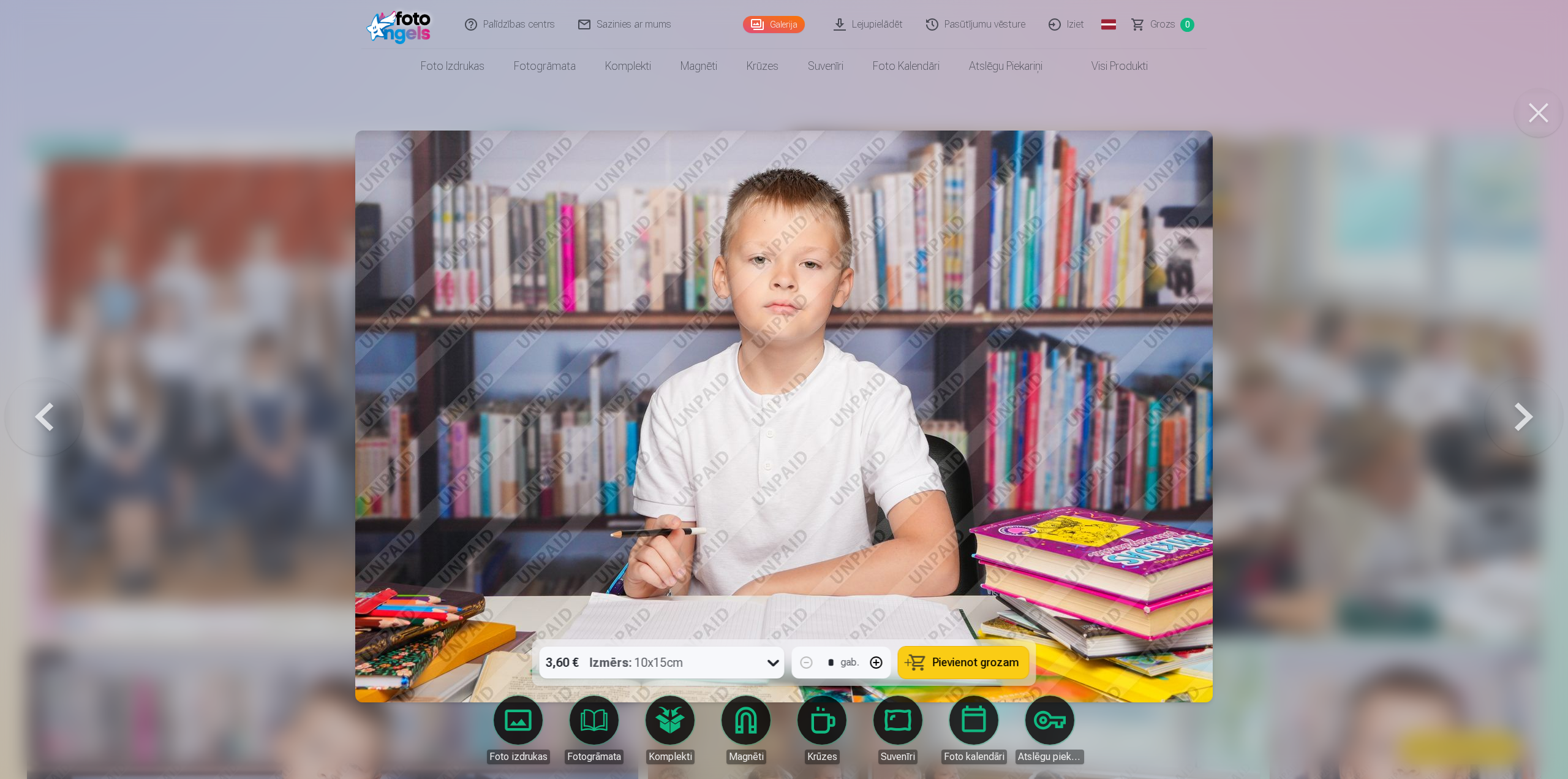
click at [1527, 424] on button at bounding box center [1524, 416] width 79 height 421
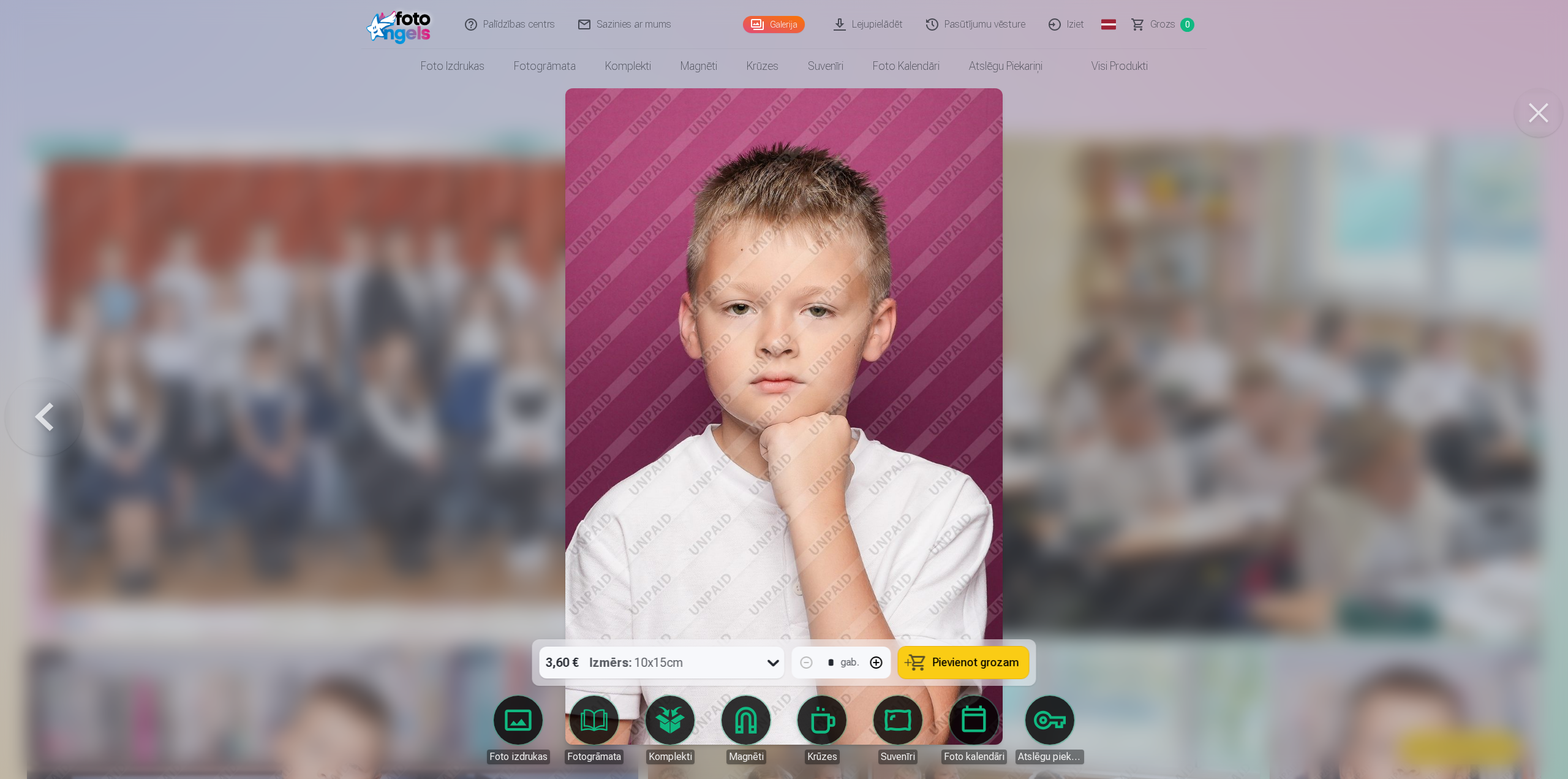
click at [1527, 424] on div at bounding box center [784, 389] width 1568 height 779
